Goal: Task Accomplishment & Management: Use online tool/utility

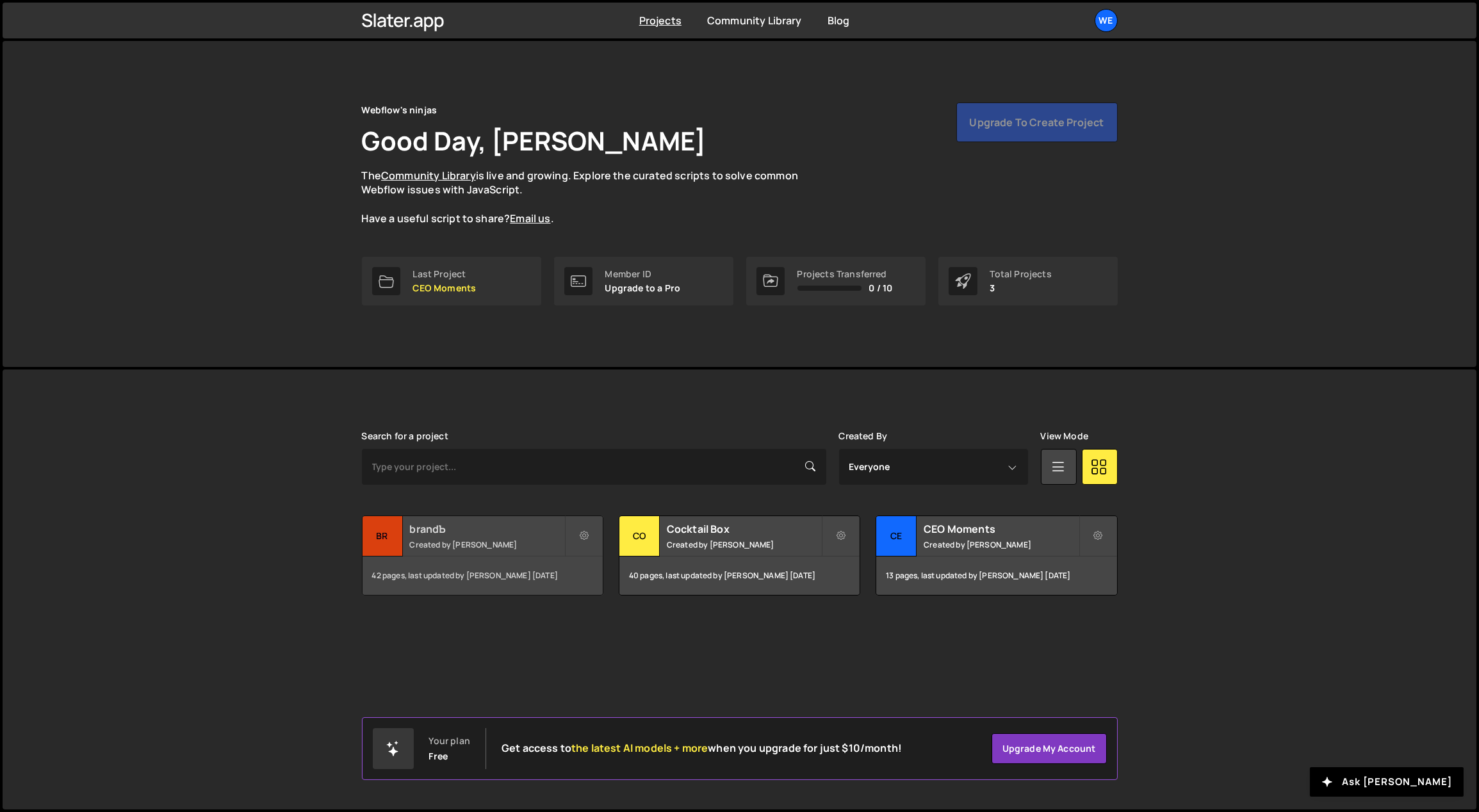
click at [513, 530] on h2 "brandЪ" at bounding box center [487, 529] width 154 height 14
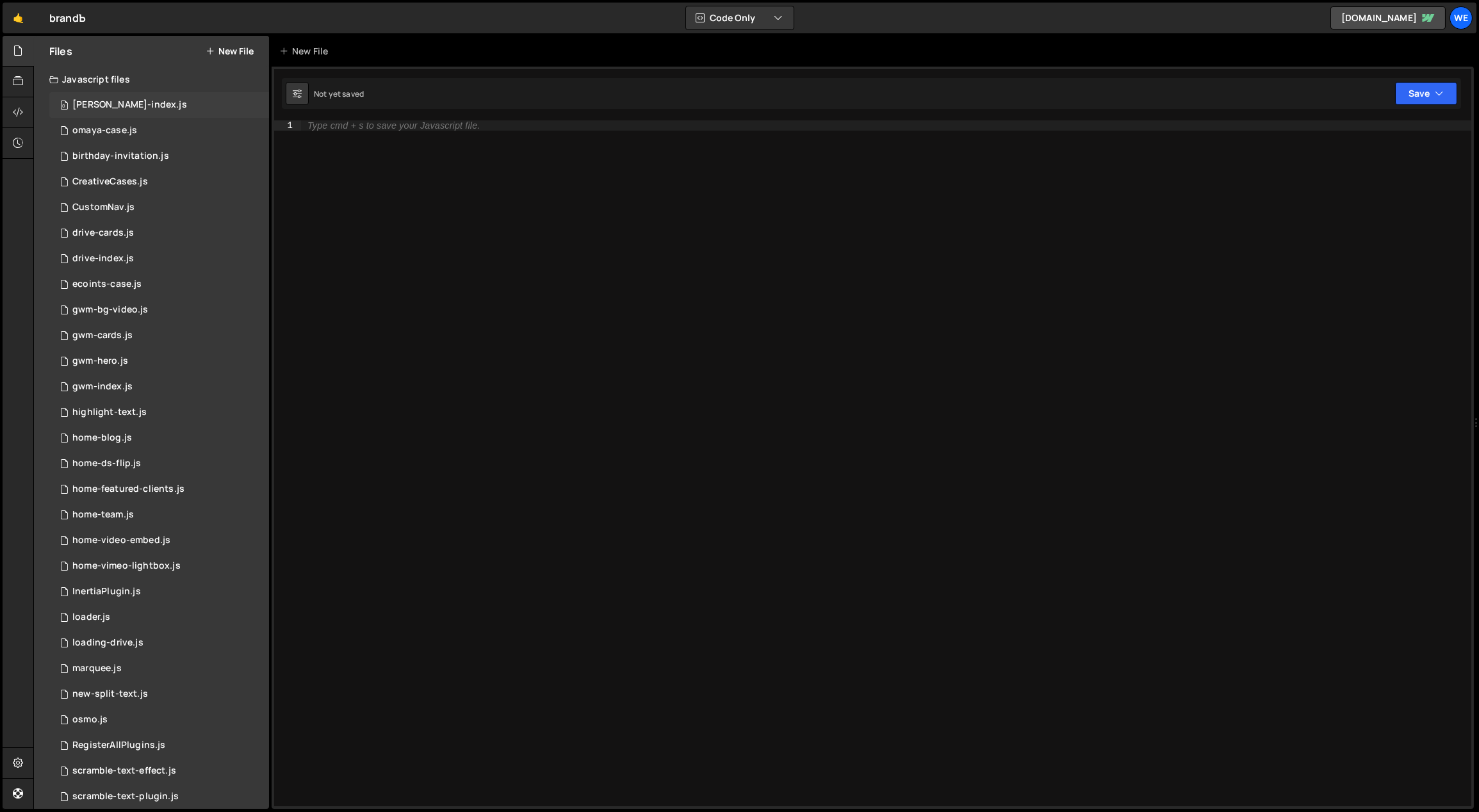
click at [142, 102] on div "0 [PERSON_NAME]-index.js 0" at bounding box center [159, 105] width 220 height 25
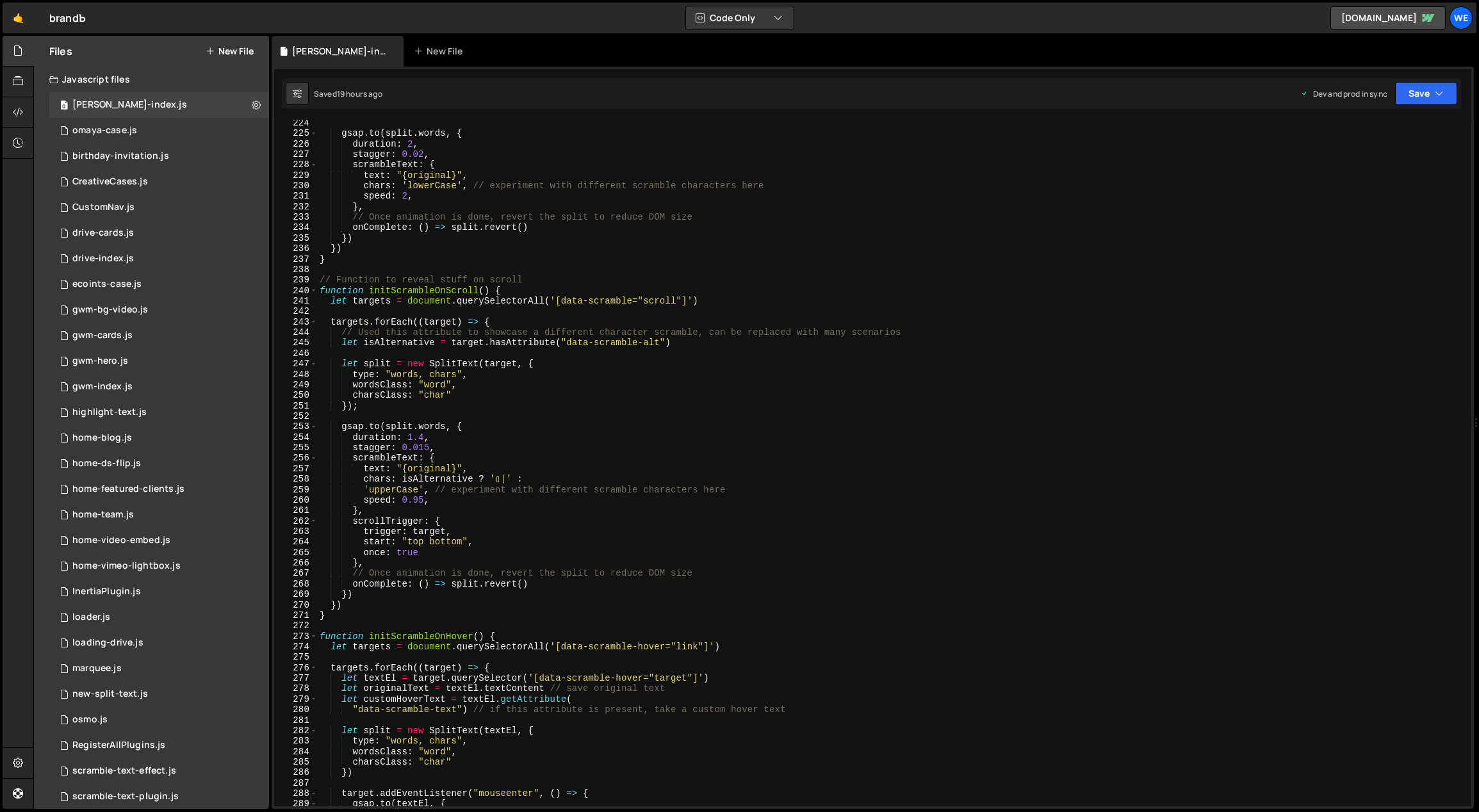
scroll to position [2289, 0]
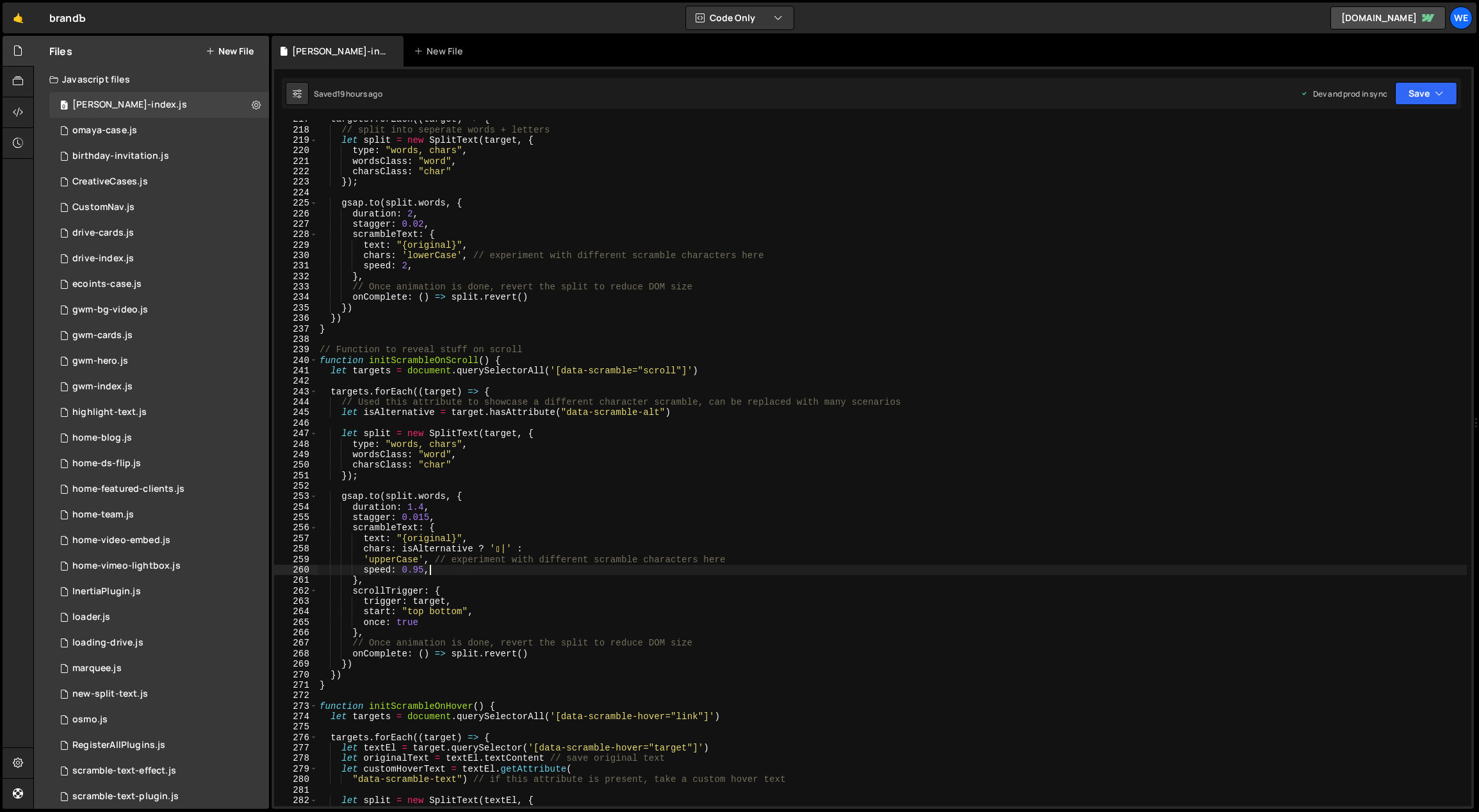
click at [648, 568] on div "targets . forEach (( target ) => { // split into seperate words + letters let s…" at bounding box center [892, 467] width 1151 height 708
click at [1047, 205] on div "targets . forEach (( target ) => { // split into seperate words + letters let s…" at bounding box center [892, 467] width 1151 height 708
type textarea "[DOMAIN_NAME]([DOMAIN_NAME], {"
click at [867, 493] on div "targets . forEach (( target ) => { // split into seperate words + letters let s…" at bounding box center [892, 467] width 1151 height 708
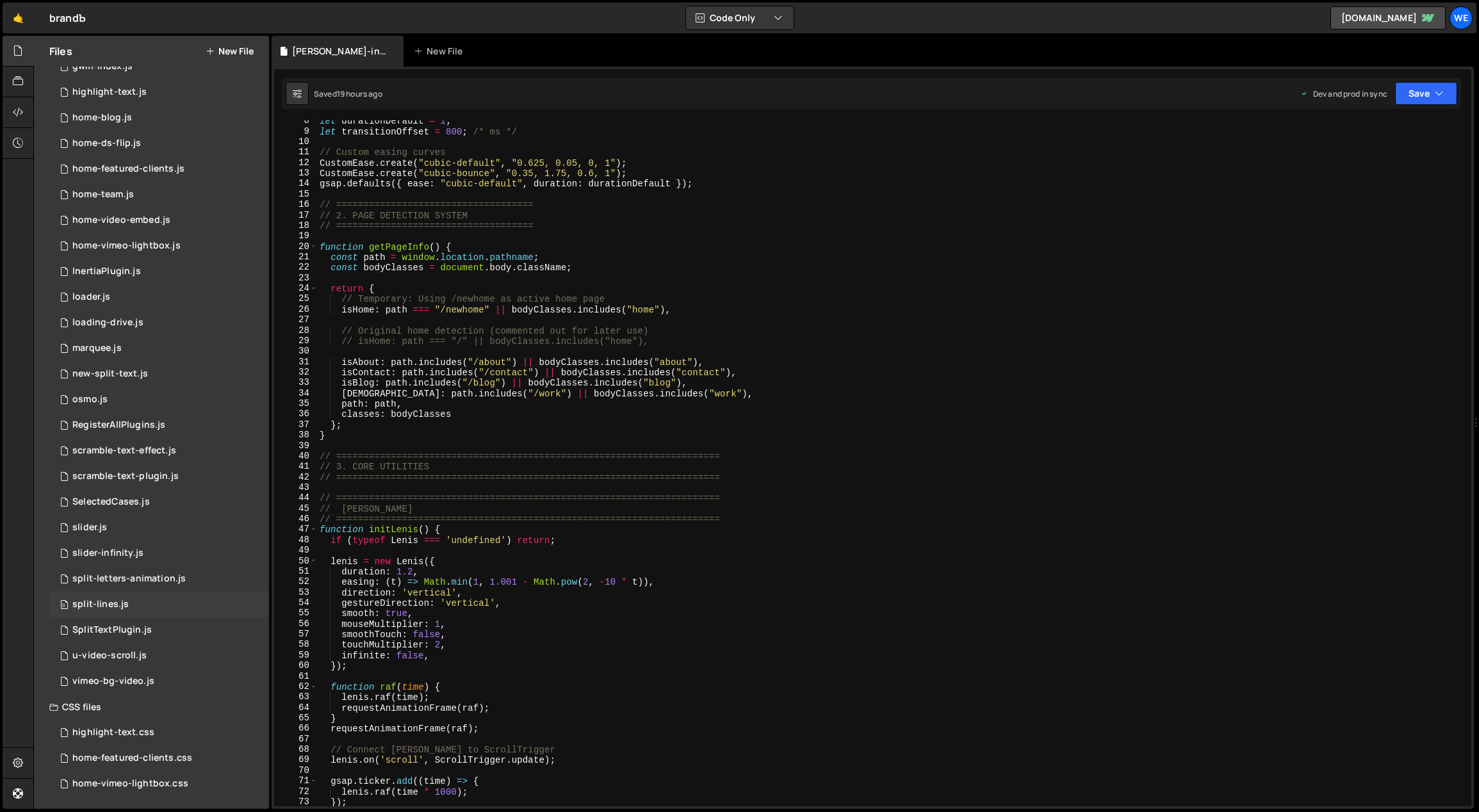
scroll to position [0, 0]
